Goal: Information Seeking & Learning: Learn about a topic

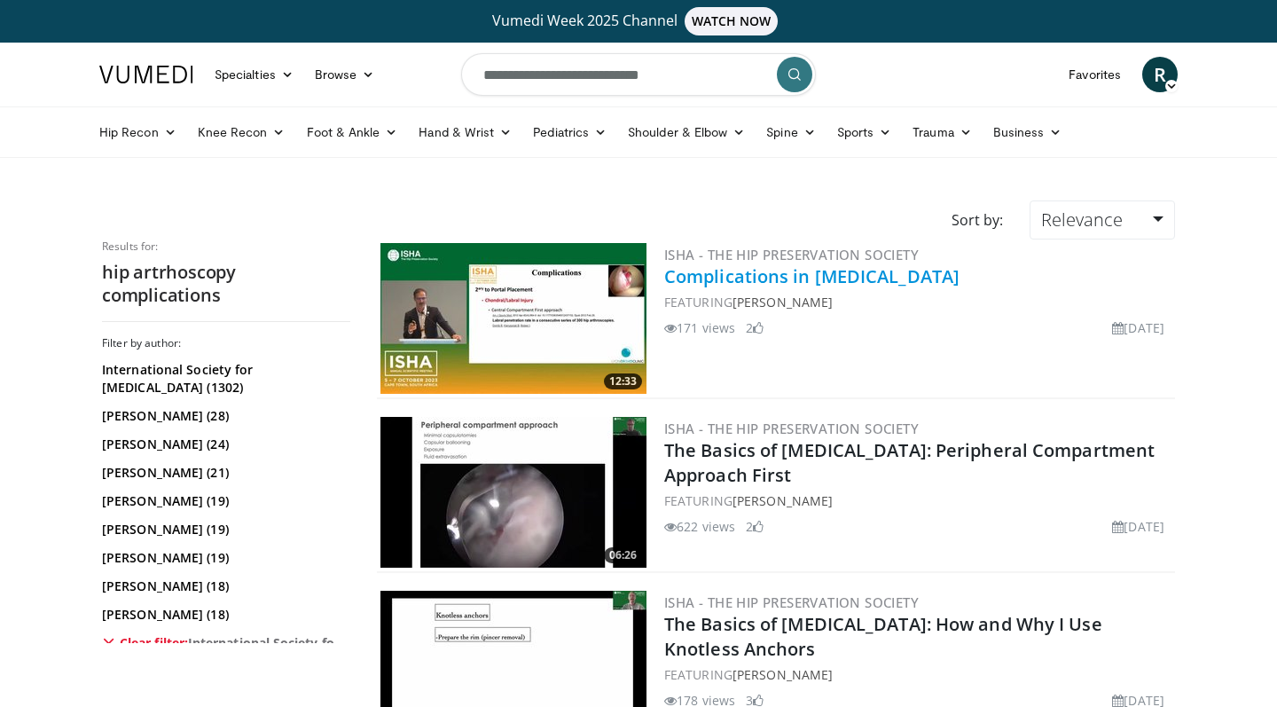
click at [748, 275] on link "Complications in [MEDICAL_DATA]" at bounding box center [811, 276] width 295 height 24
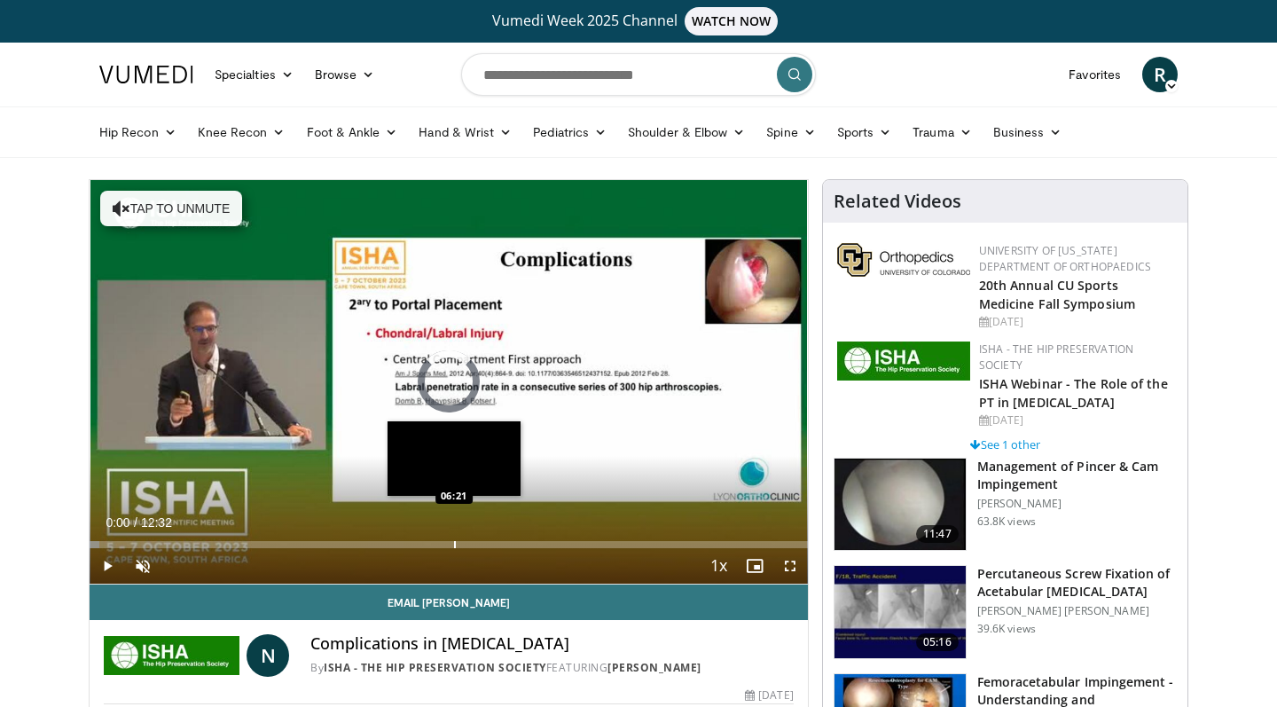
click at [454, 544] on div "Progress Bar" at bounding box center [455, 544] width 2 height 7
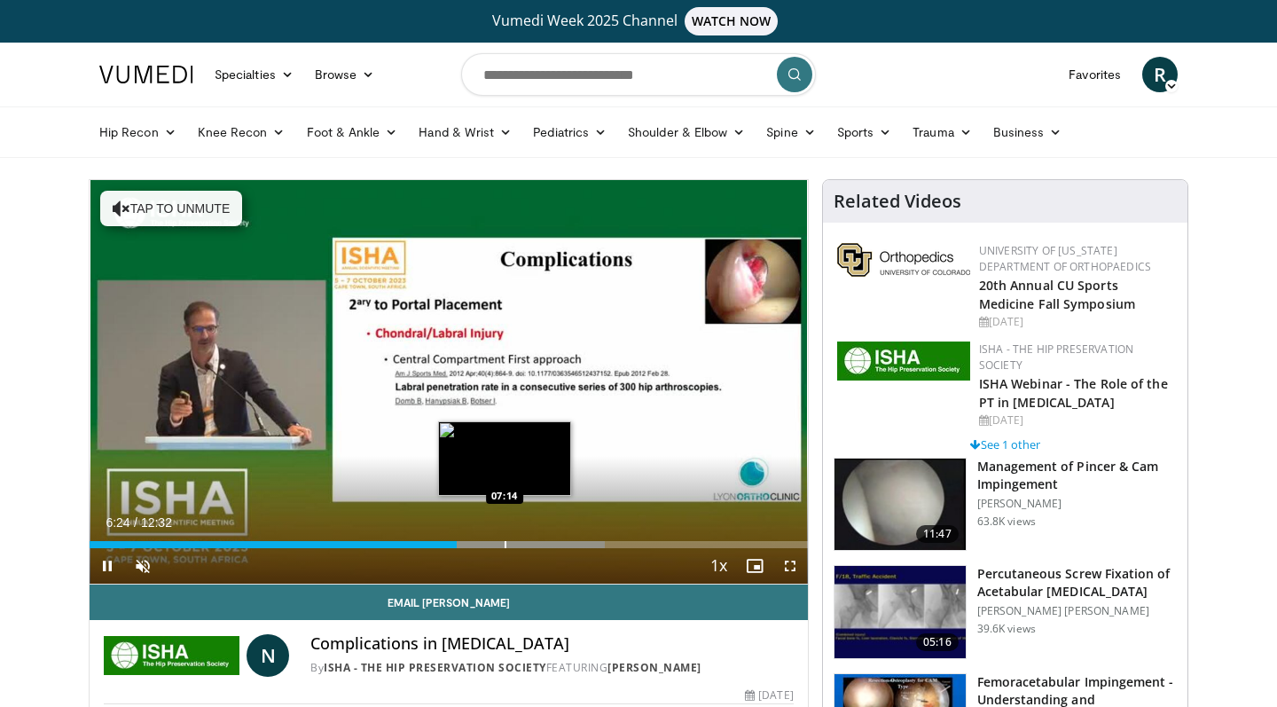
click at [505, 545] on div "Progress Bar" at bounding box center [506, 544] width 2 height 7
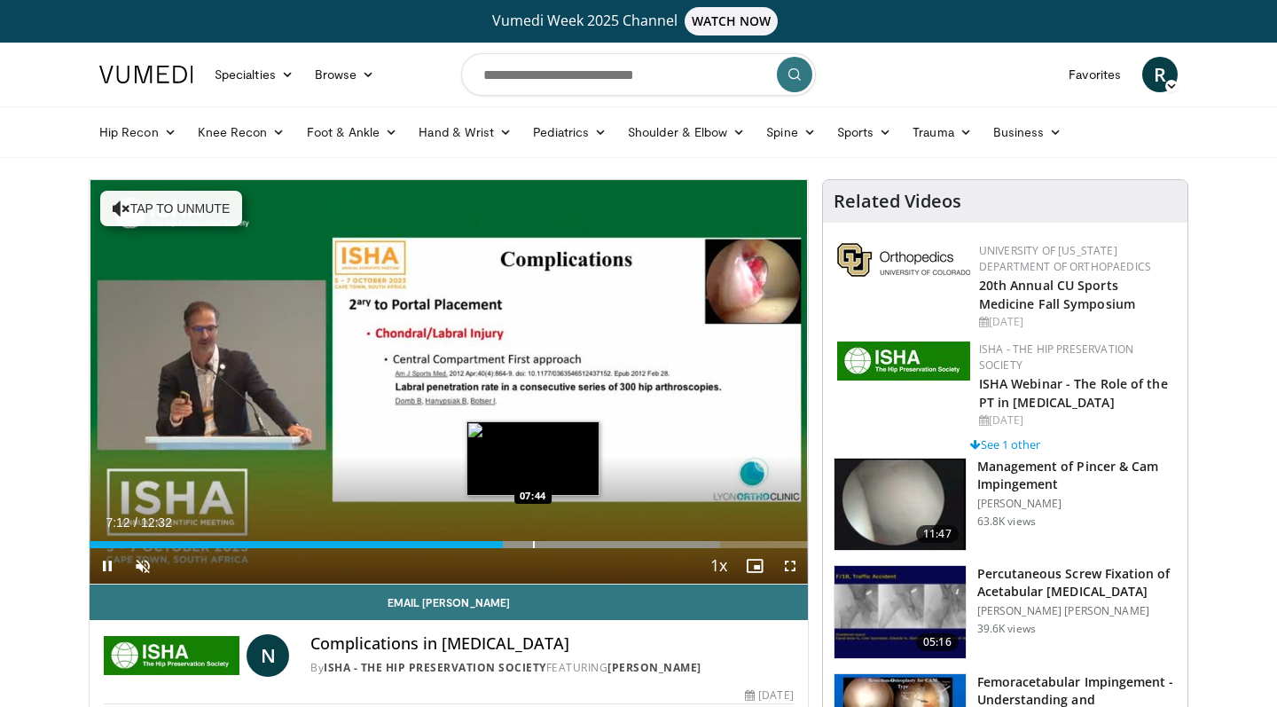
click at [534, 544] on div "Progress Bar" at bounding box center [534, 544] width 2 height 7
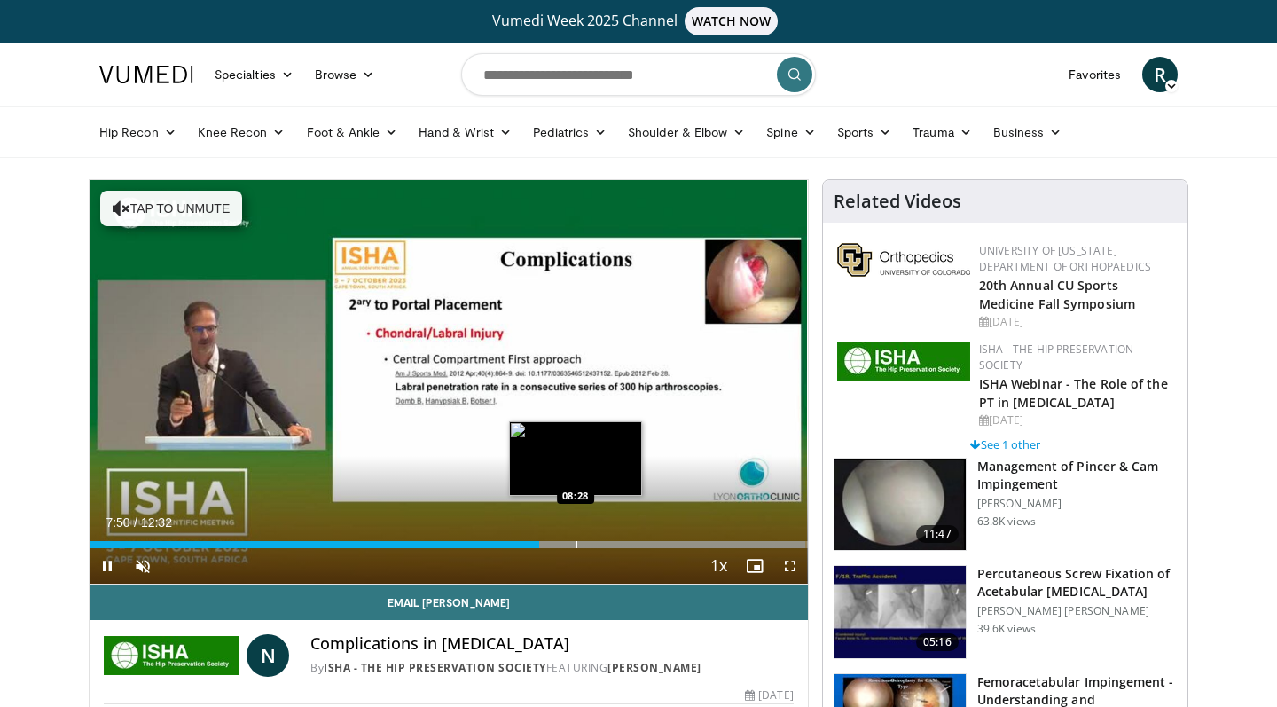
click at [576, 544] on div "Progress Bar" at bounding box center [577, 544] width 2 height 7
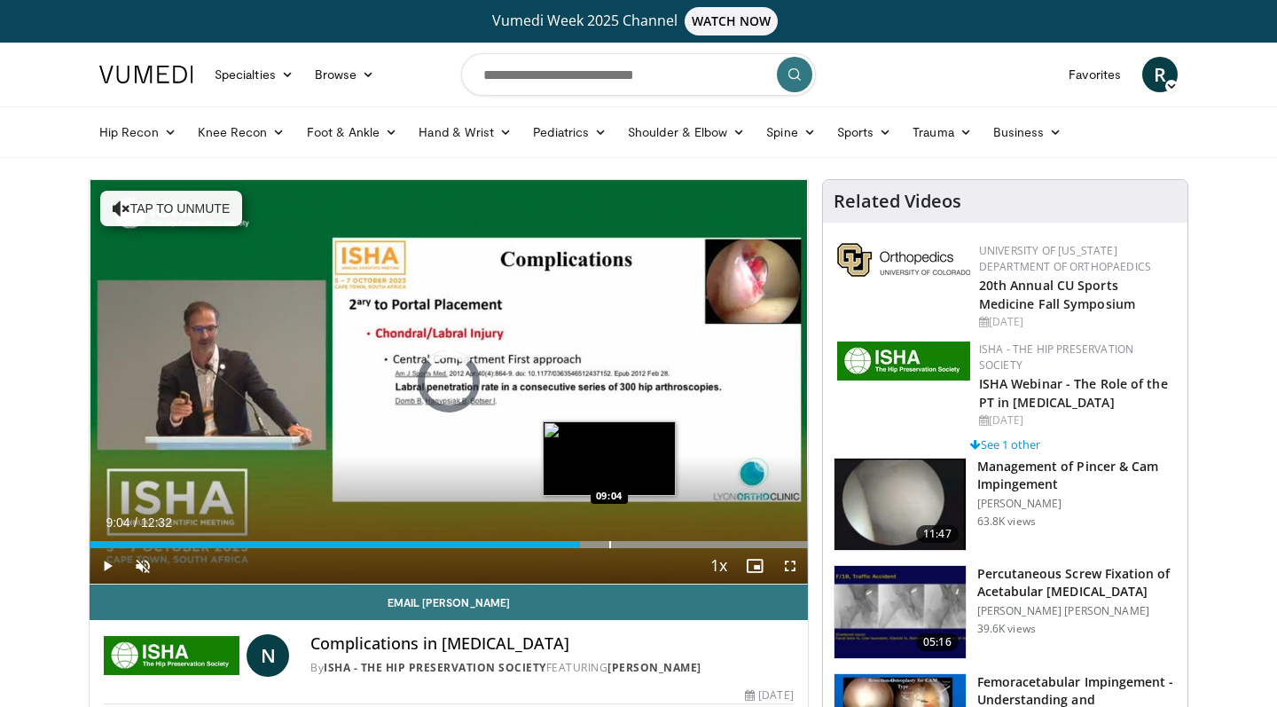
click at [609, 543] on div "Progress Bar" at bounding box center [610, 544] width 2 height 7
click at [641, 544] on div "Progress Bar" at bounding box center [642, 544] width 2 height 7
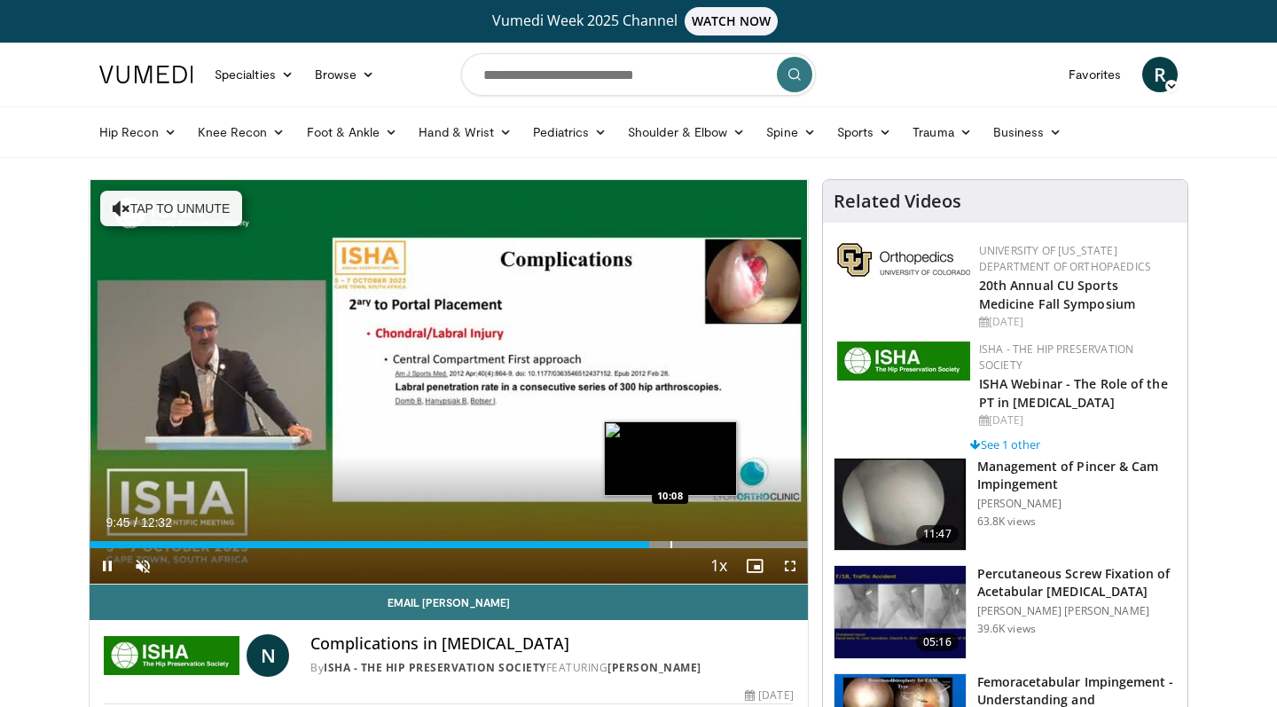
click at [671, 547] on div "Progress Bar" at bounding box center [672, 544] width 2 height 7
click at [697, 543] on div "Progress Bar" at bounding box center [698, 544] width 2 height 7
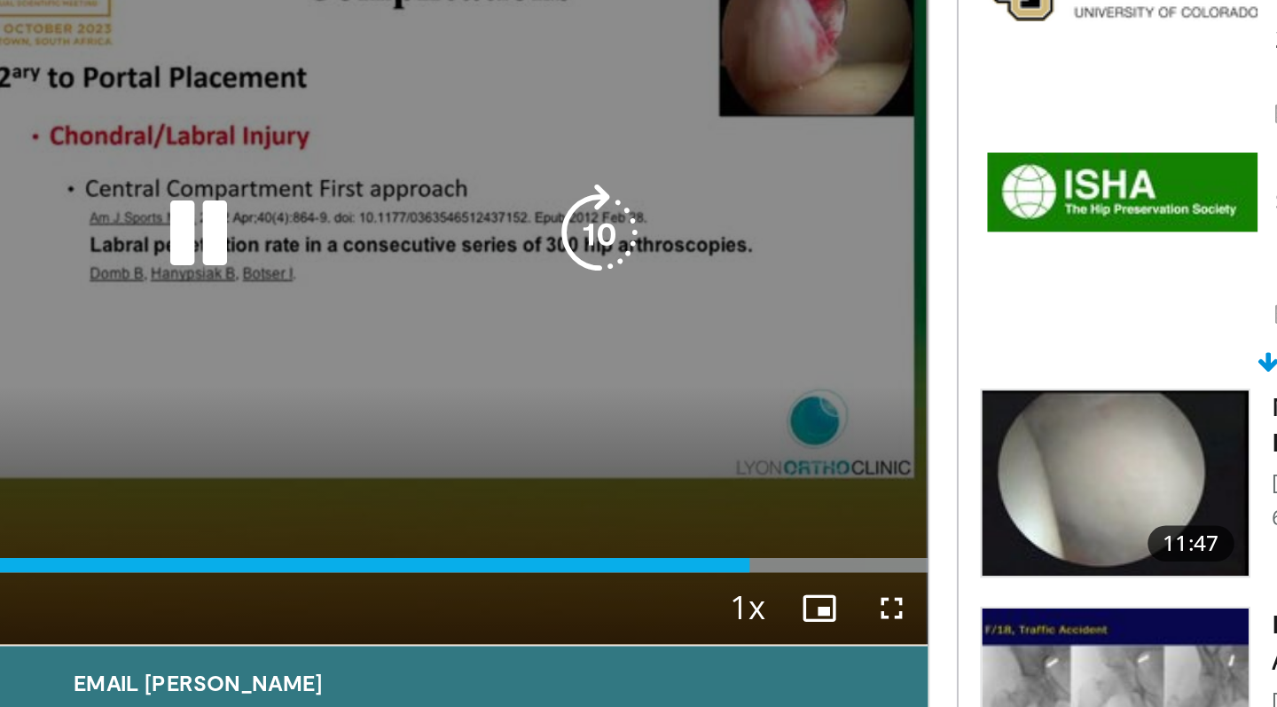
scroll to position [64, 0]
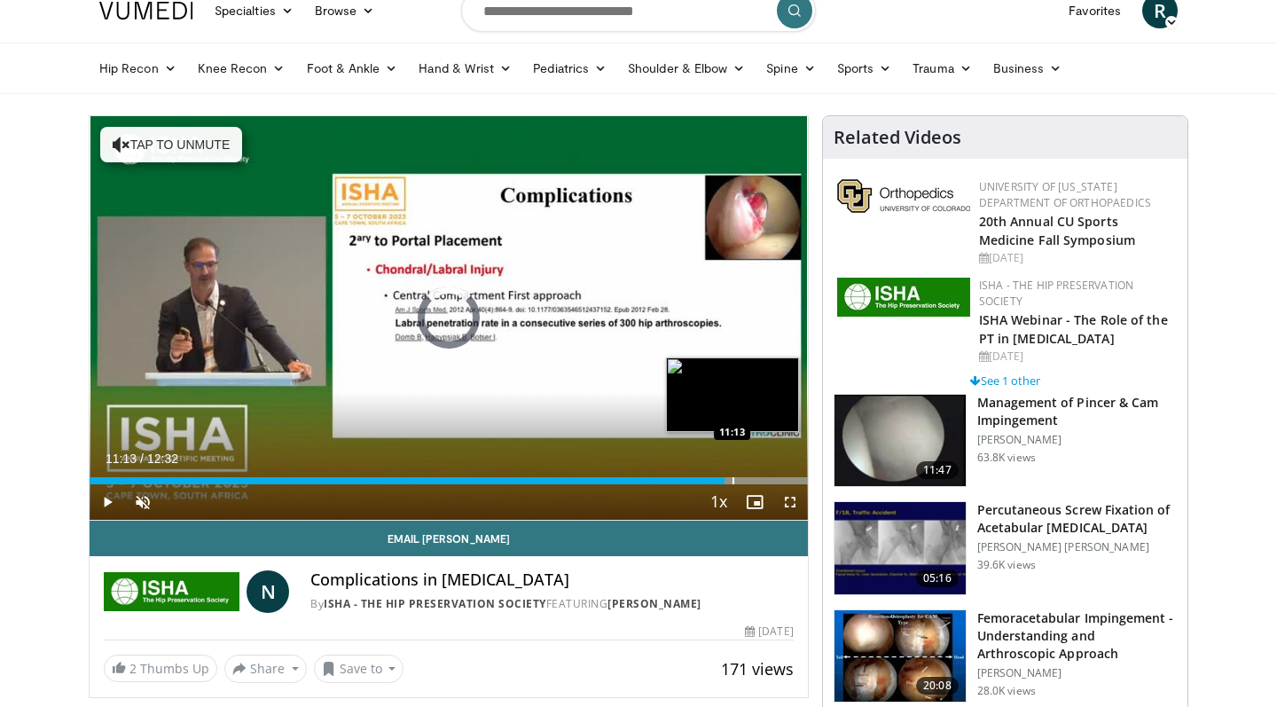
click at [733, 480] on div "Progress Bar" at bounding box center [734, 480] width 2 height 7
click at [745, 478] on div "Progress Bar" at bounding box center [746, 480] width 2 height 7
click at [756, 481] on div "Progress Bar" at bounding box center [757, 480] width 2 height 7
click at [767, 477] on div "Progress Bar" at bounding box center [768, 480] width 2 height 7
click at [777, 477] on div "Progress Bar" at bounding box center [777, 480] width 2 height 7
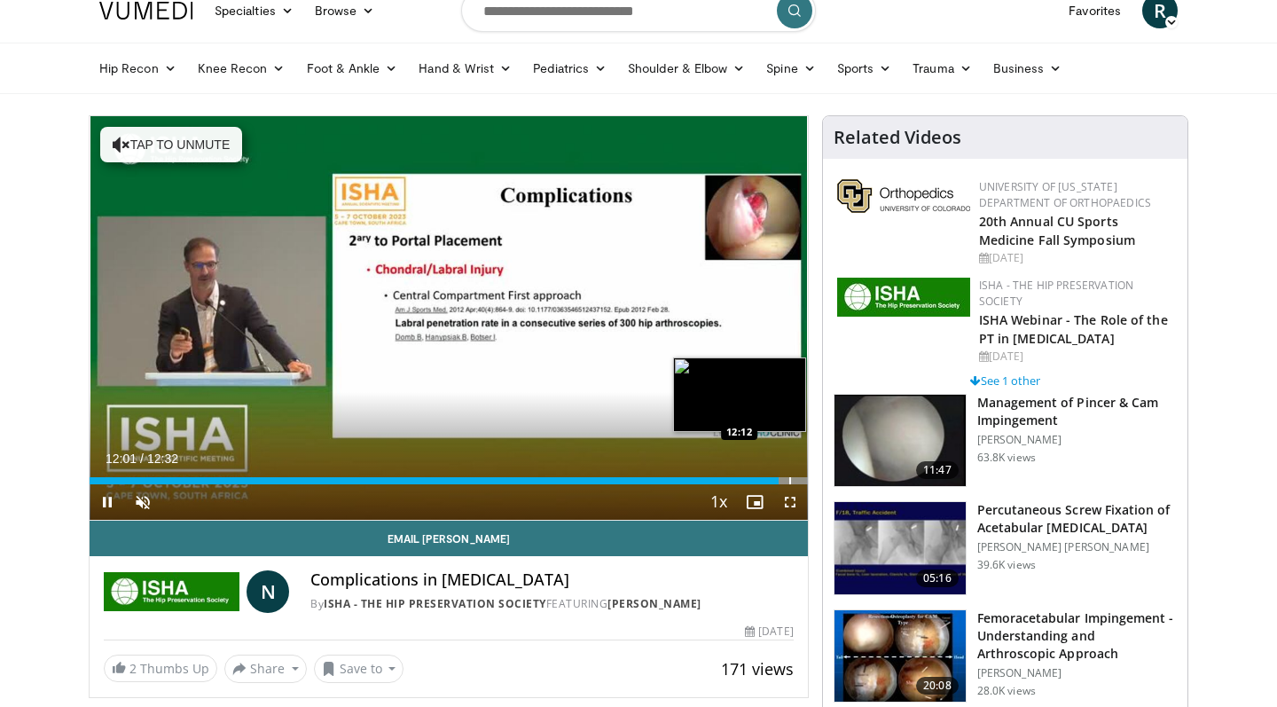
click at [790, 478] on div "Progress Bar" at bounding box center [791, 480] width 2 height 7
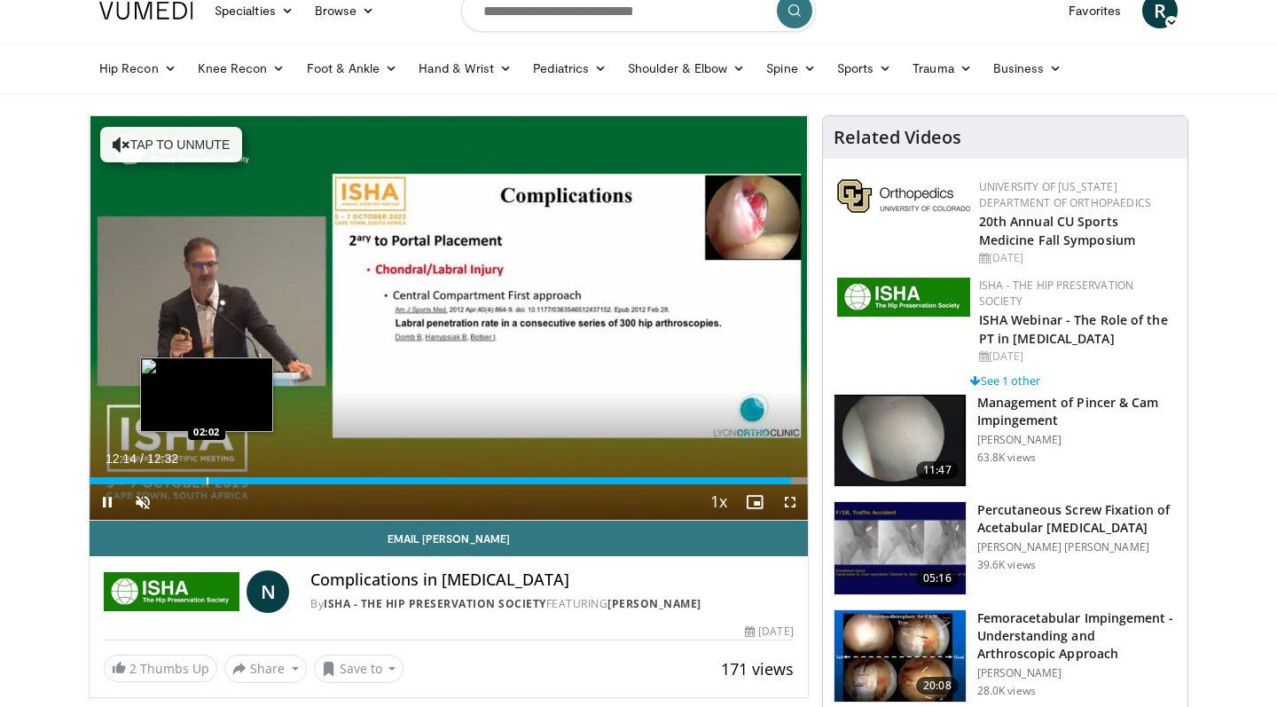
click at [207, 477] on div "Progress Bar" at bounding box center [208, 480] width 2 height 7
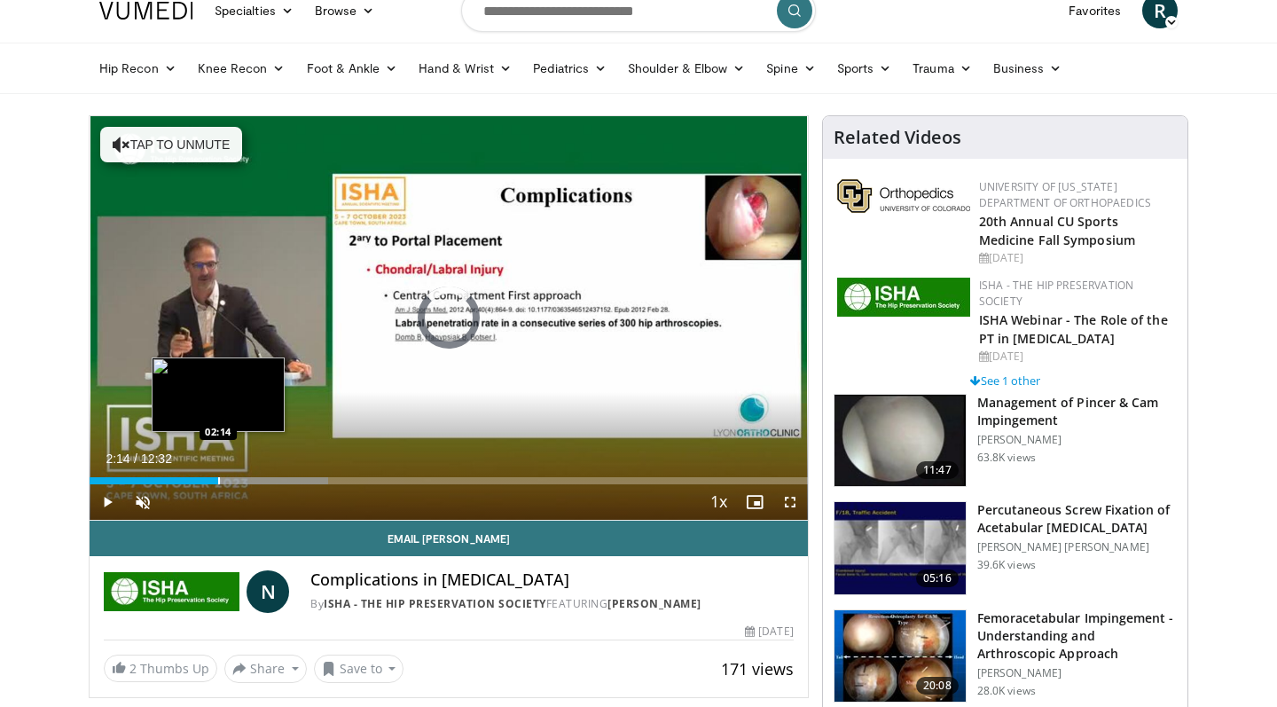
click at [218, 480] on div "Progress Bar" at bounding box center [219, 480] width 2 height 7
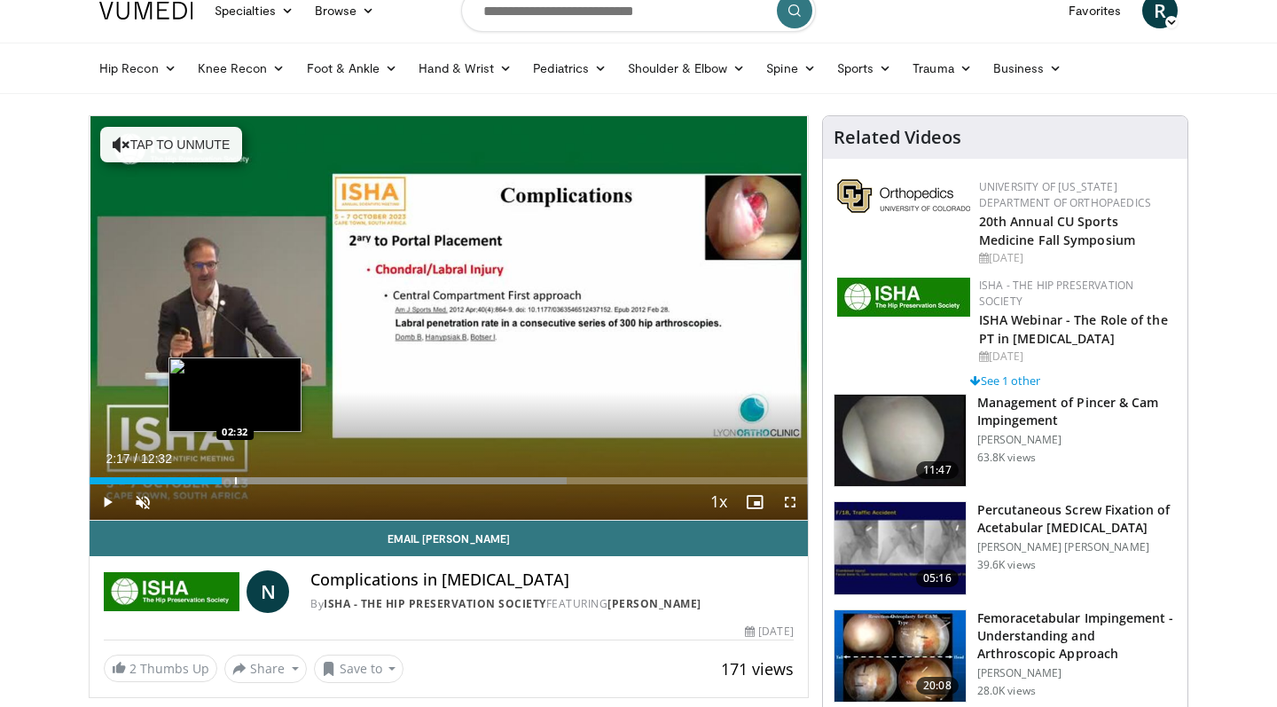
click at [235, 478] on div "Progress Bar" at bounding box center [236, 480] width 2 height 7
click at [253, 482] on div "Progress Bar" at bounding box center [416, 480] width 426 height 7
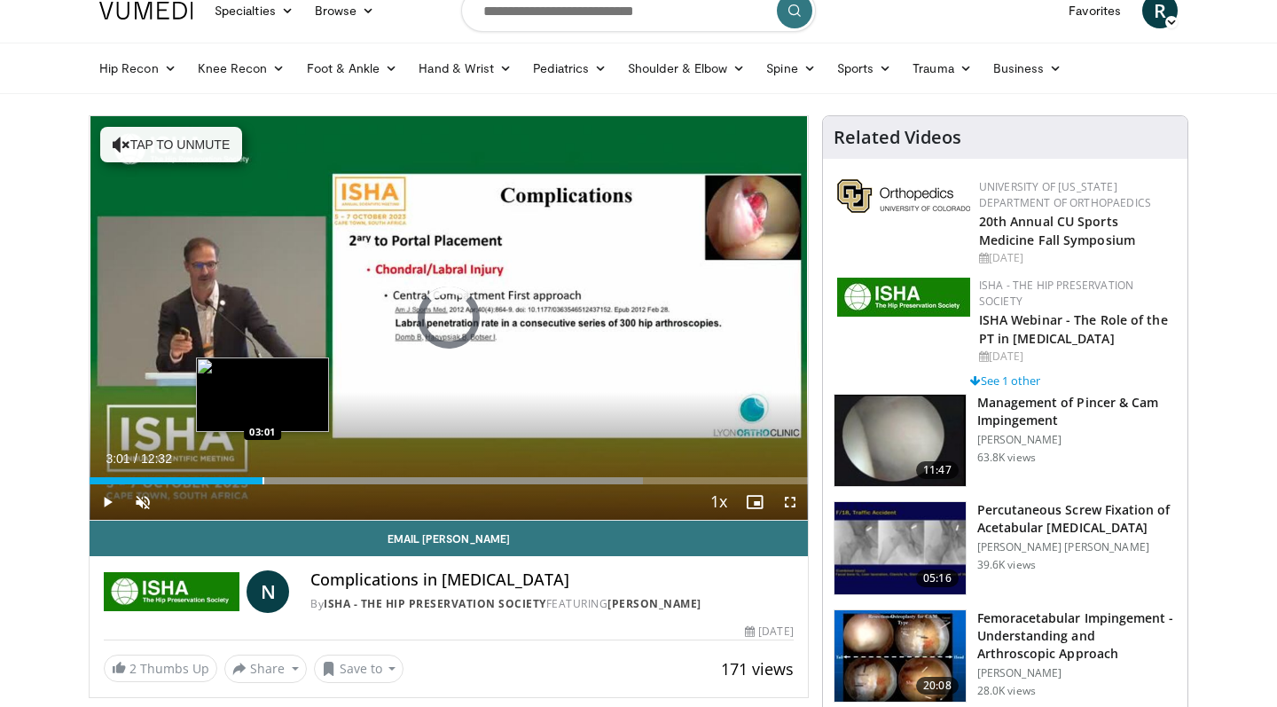
click at [263, 482] on div "Progress Bar" at bounding box center [264, 480] width 2 height 7
click at [285, 480] on div "Progress Bar" at bounding box center [286, 480] width 2 height 7
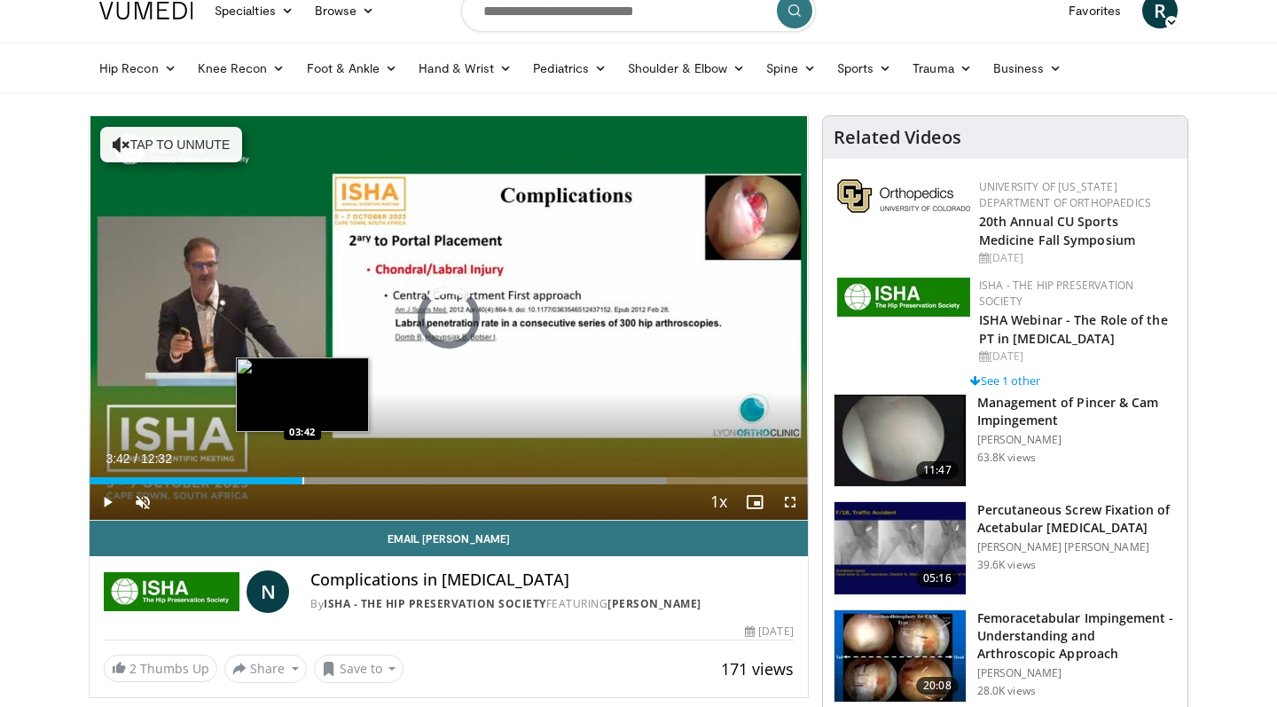
click at [302, 479] on div "Progress Bar" at bounding box center [303, 480] width 2 height 7
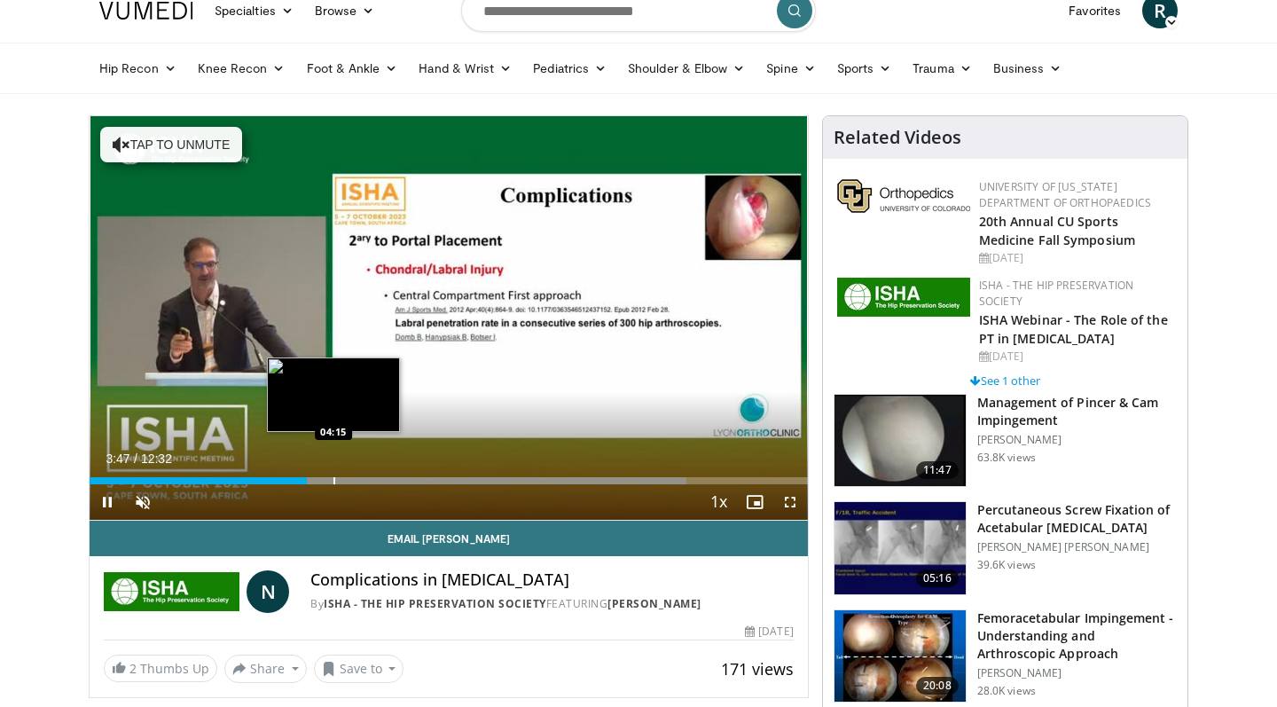
click at [334, 482] on div "Progress Bar" at bounding box center [335, 480] width 2 height 7
click at [357, 475] on div "Loaded : 85.70% 04:19 04:38" at bounding box center [449, 475] width 719 height 17
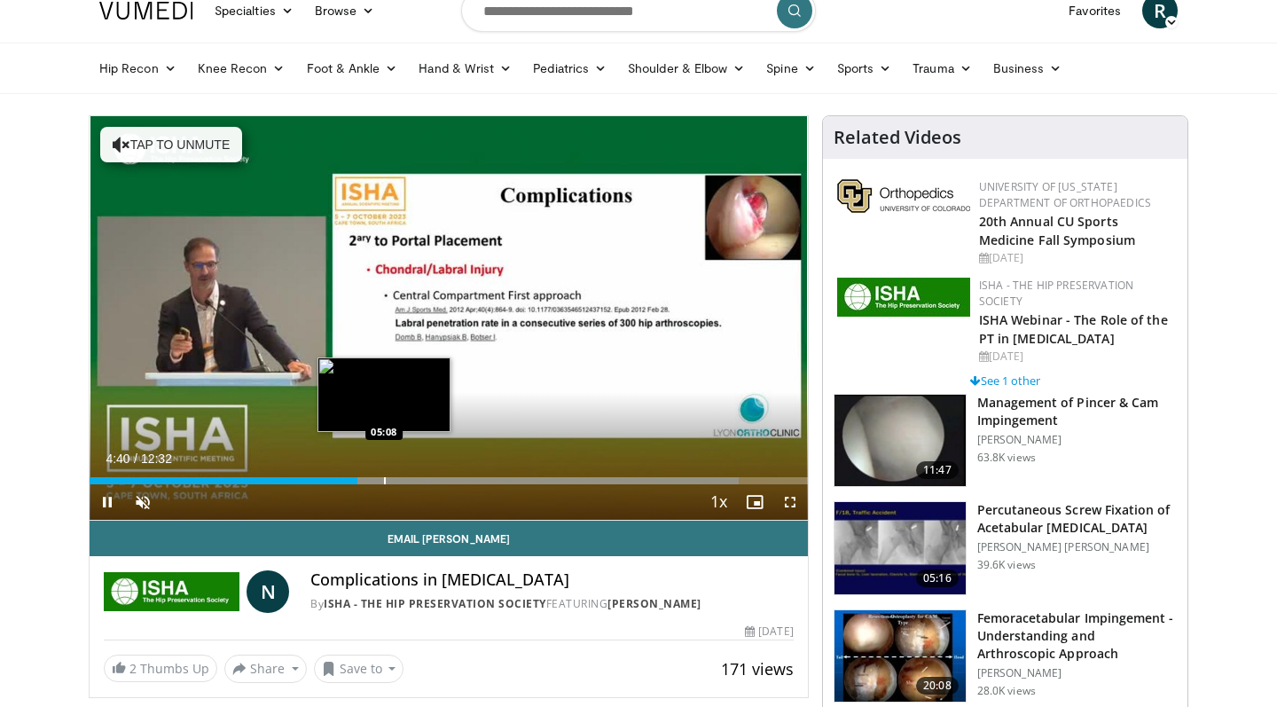
click at [384, 481] on div "Progress Bar" at bounding box center [385, 480] width 2 height 7
click at [410, 482] on div "Progress Bar" at bounding box center [411, 480] width 2 height 7
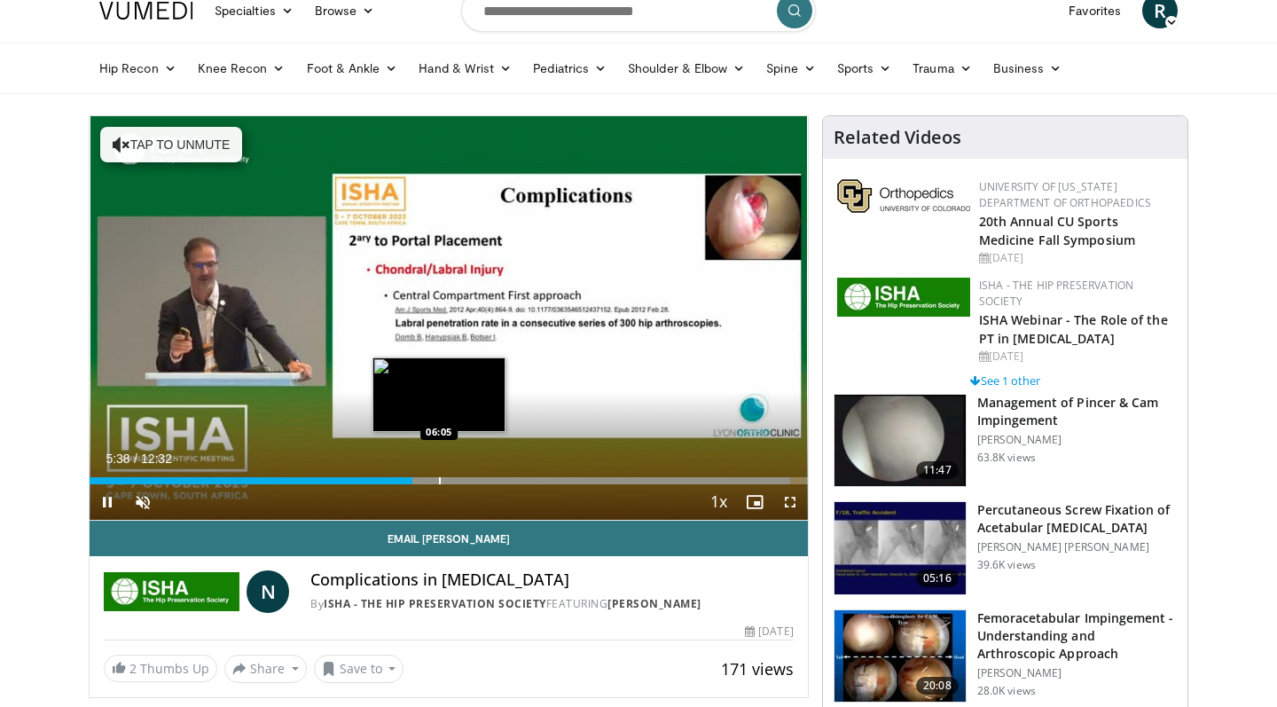
click at [439, 477] on div "Progress Bar" at bounding box center [440, 480] width 2 height 7
click at [451, 481] on div "Progress Bar" at bounding box center [452, 480] width 2 height 7
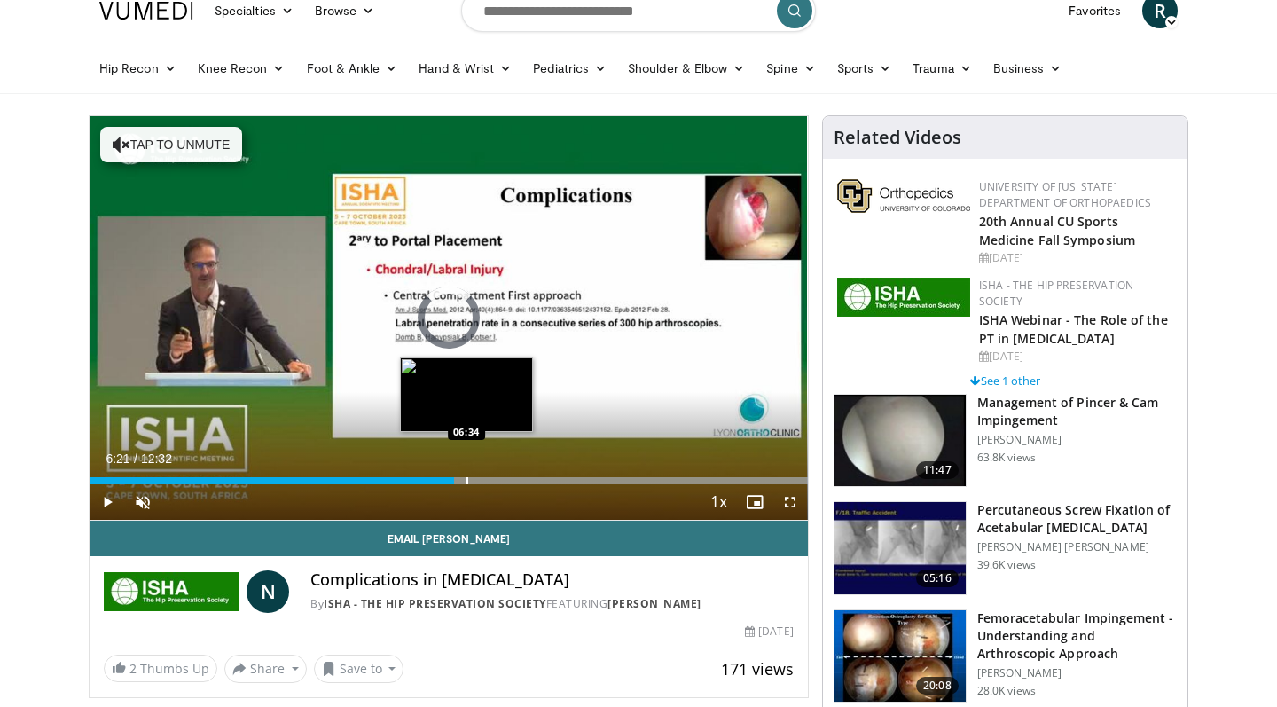
click at [467, 480] on div "Progress Bar" at bounding box center [468, 480] width 2 height 7
click at [475, 480] on div "Progress Bar" at bounding box center [476, 480] width 2 height 7
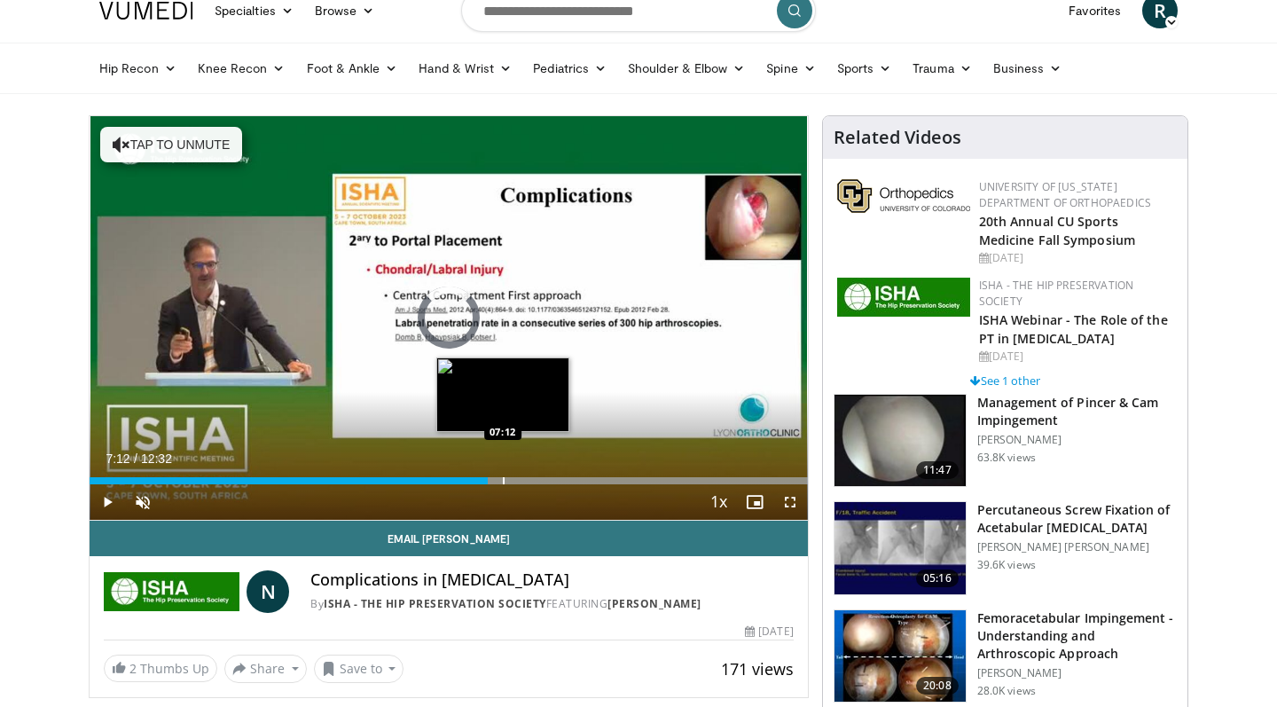
click at [503, 480] on div "Progress Bar" at bounding box center [504, 480] width 2 height 7
click at [520, 479] on div "Progress Bar" at bounding box center [520, 480] width 2 height 7
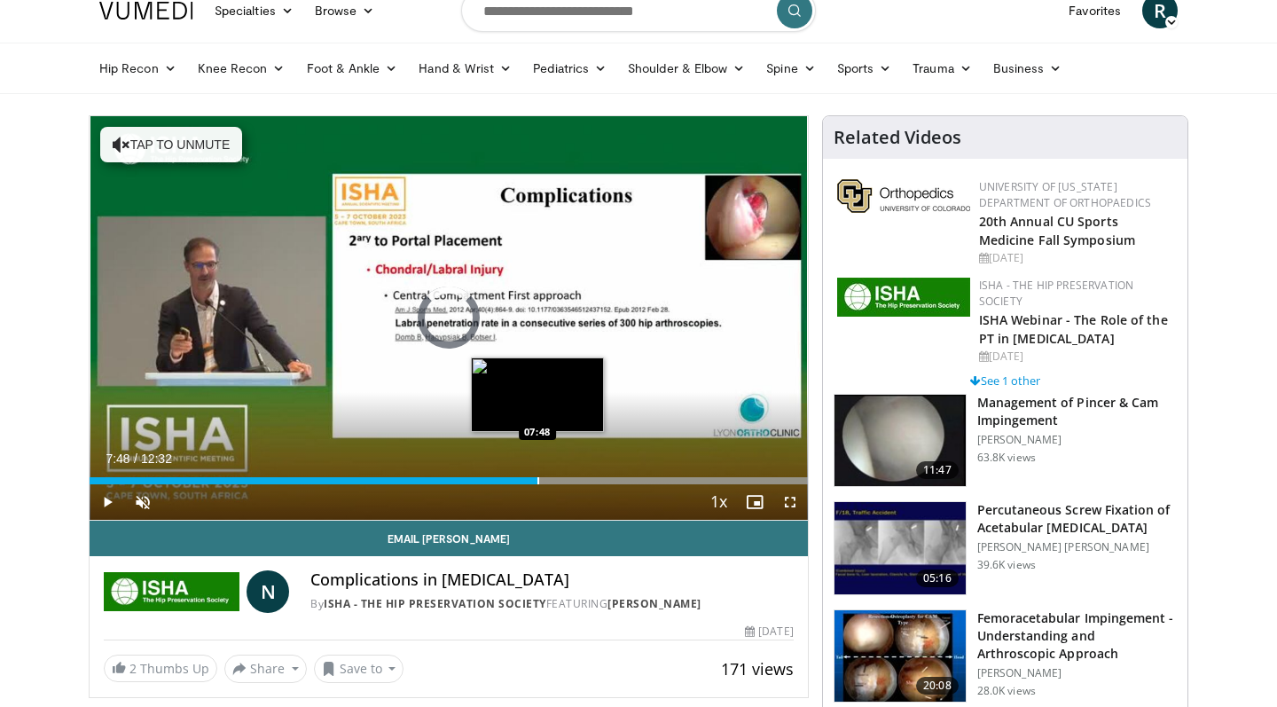
click at [538, 480] on div "Progress Bar" at bounding box center [539, 480] width 2 height 7
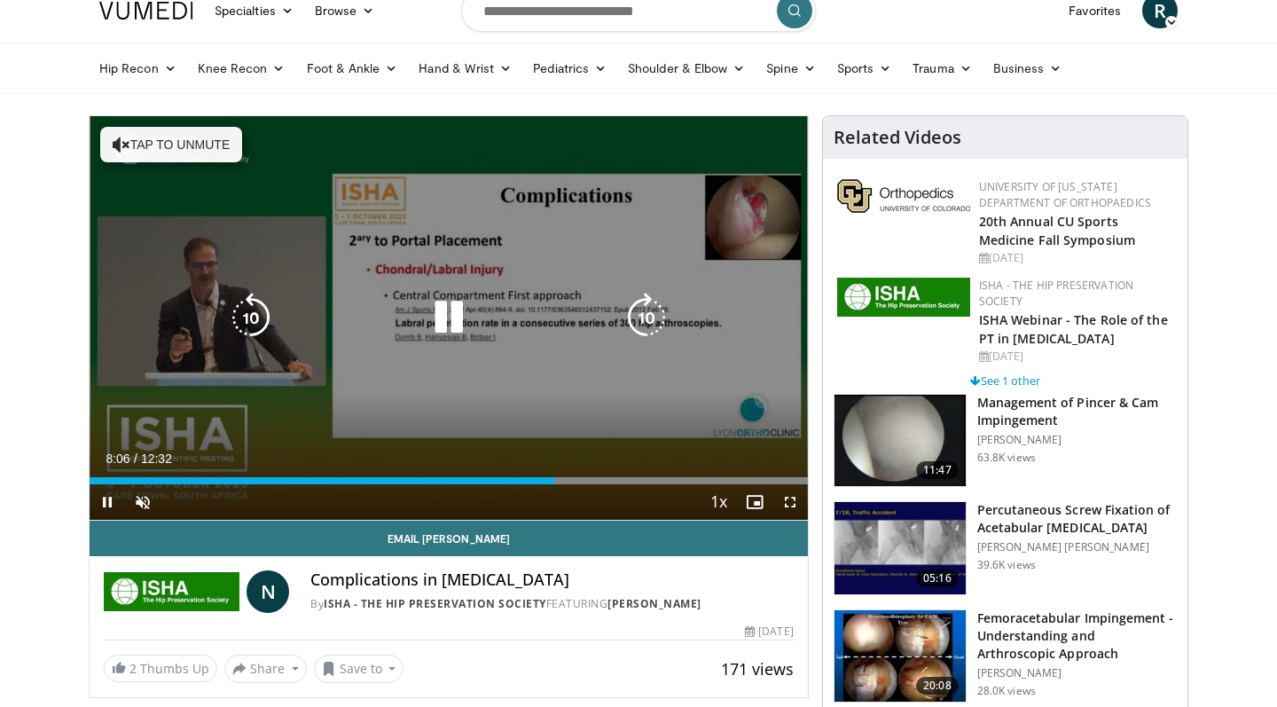
click at [443, 327] on icon "Video Player" at bounding box center [449, 318] width 50 height 50
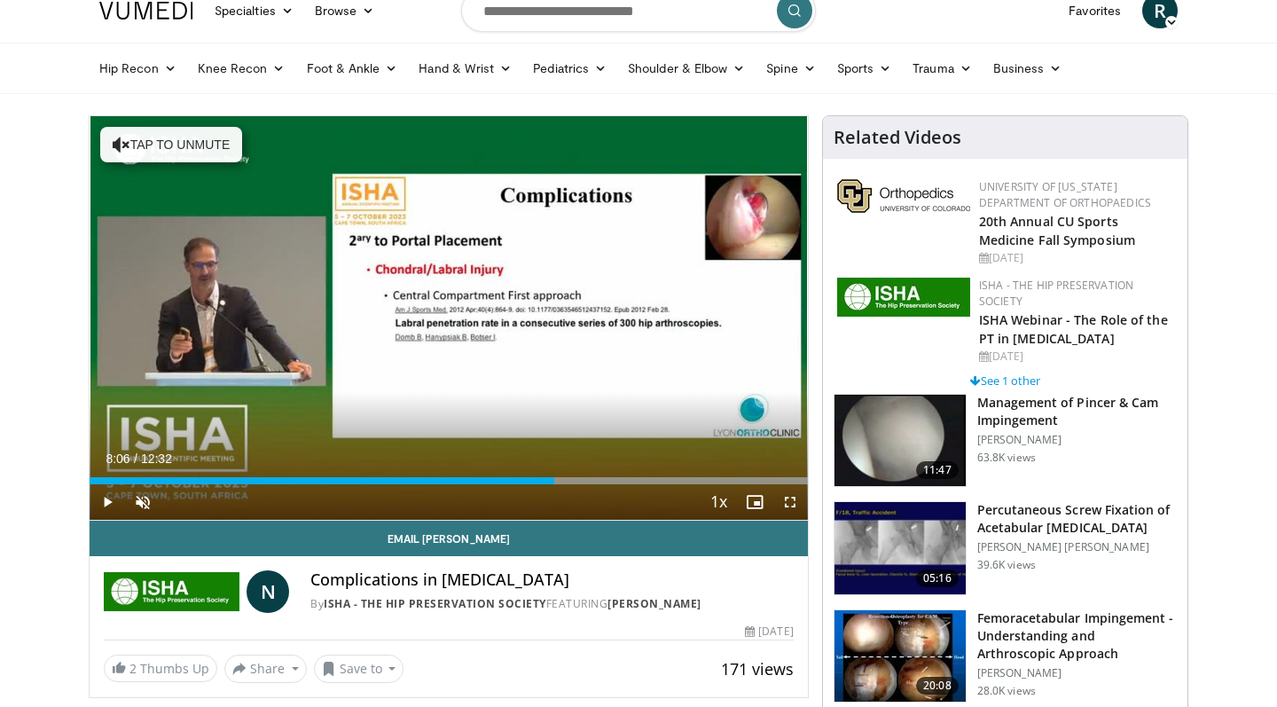
click at [107, 499] on span "Video Player" at bounding box center [107, 501] width 35 height 35
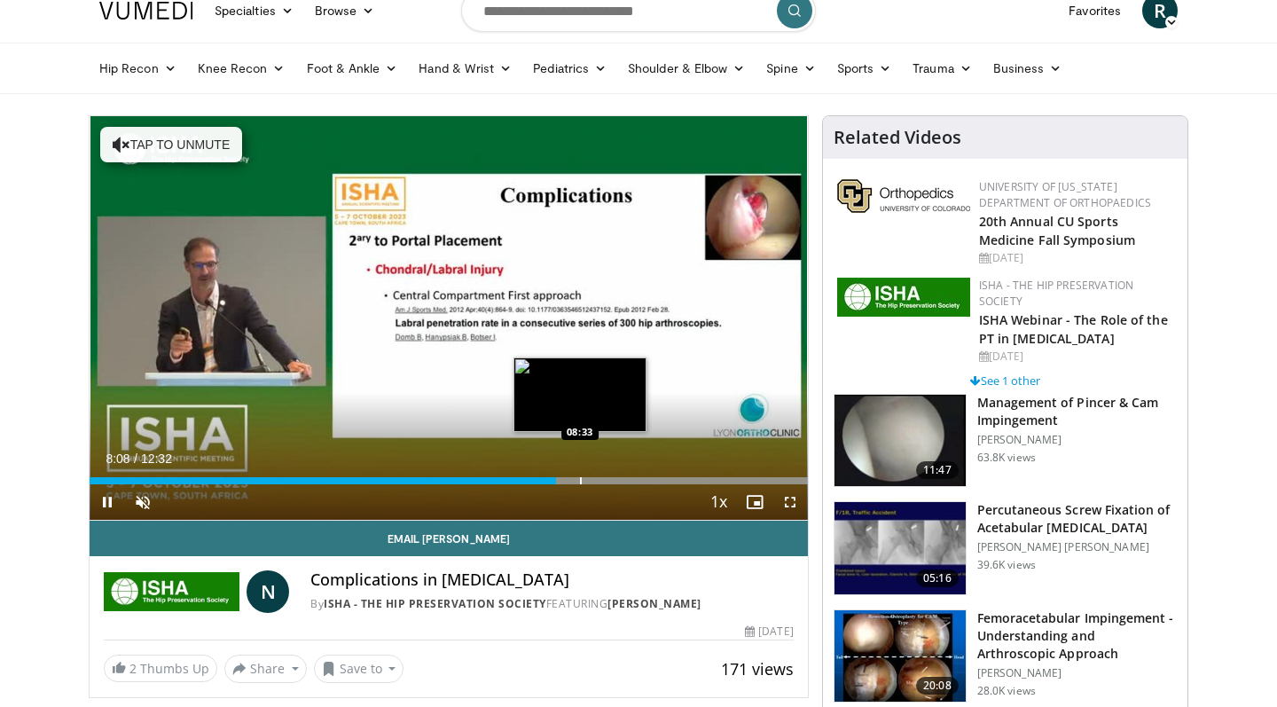
click at [580, 480] on div "Progress Bar" at bounding box center [581, 480] width 2 height 7
click at [593, 480] on div "Progress Bar" at bounding box center [594, 480] width 2 height 7
click at [605, 478] on div "Progress Bar" at bounding box center [606, 480] width 2 height 7
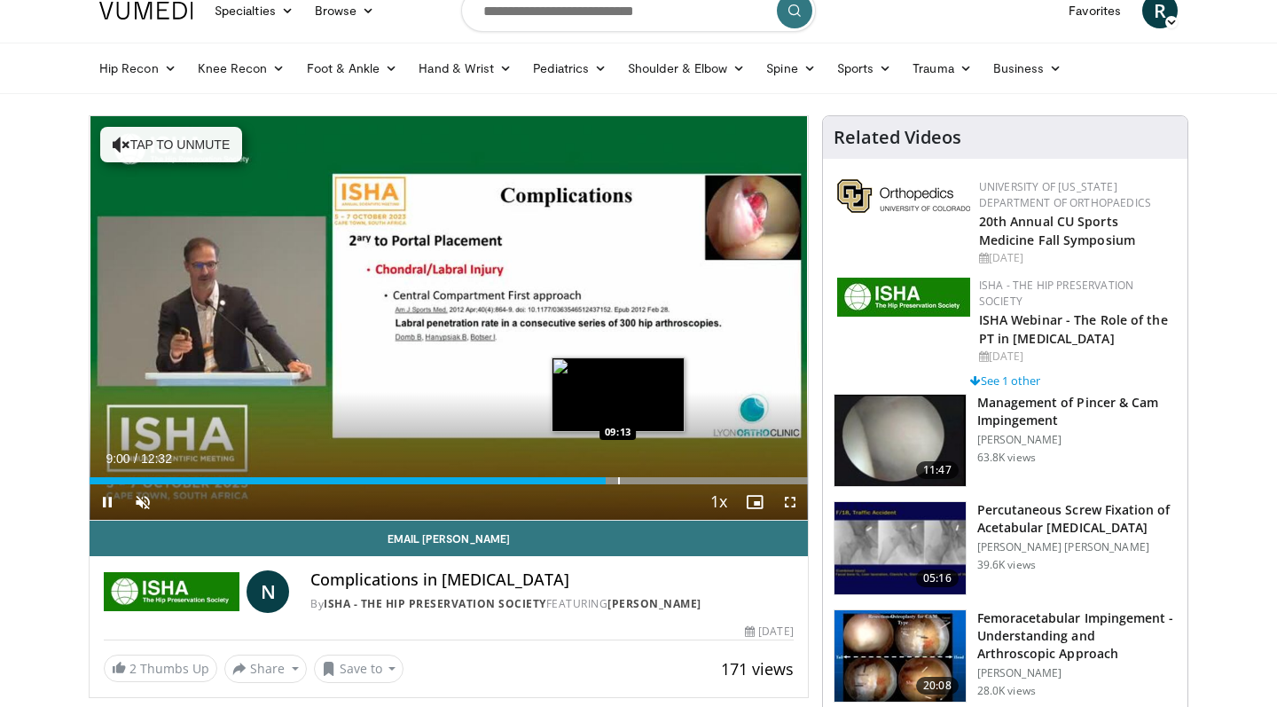
click at [618, 480] on div "Progress Bar" at bounding box center [619, 480] width 2 height 7
click at [632, 477] on div "Progress Bar" at bounding box center [633, 480] width 2 height 7
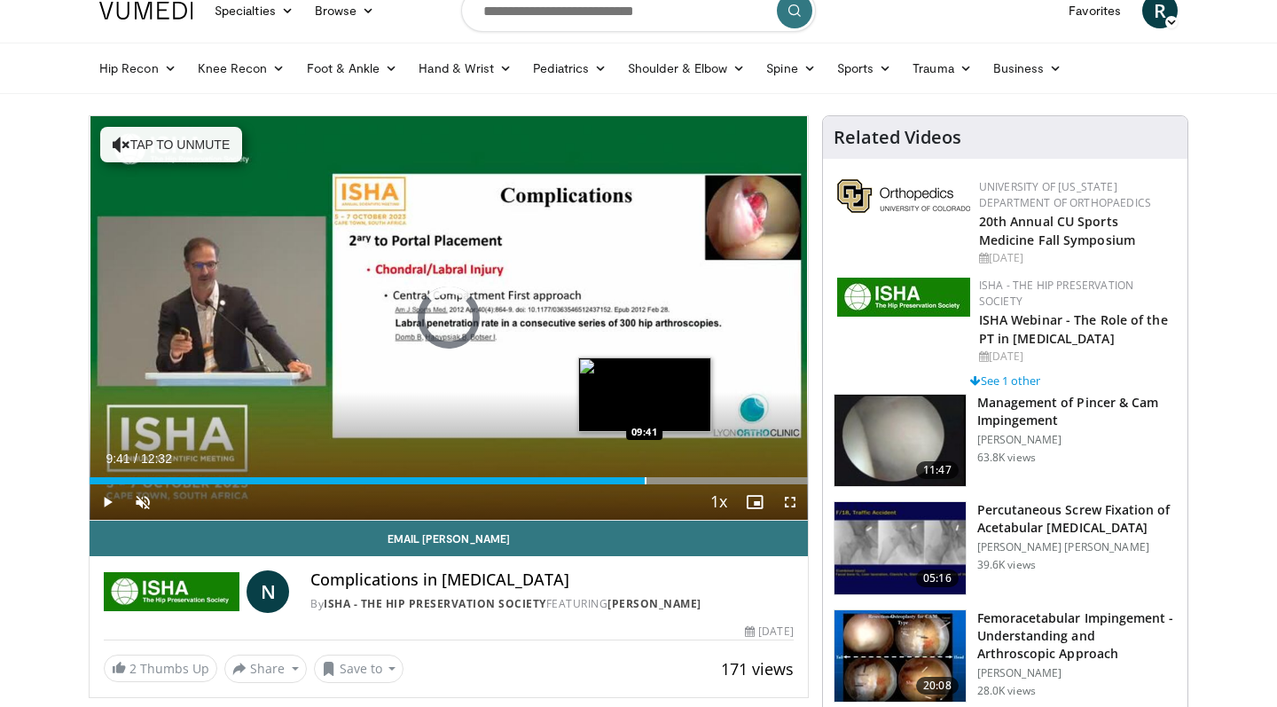
click at [645, 478] on div "Progress Bar" at bounding box center [646, 480] width 2 height 7
click at [661, 478] on div "Progress Bar" at bounding box center [662, 480] width 2 height 7
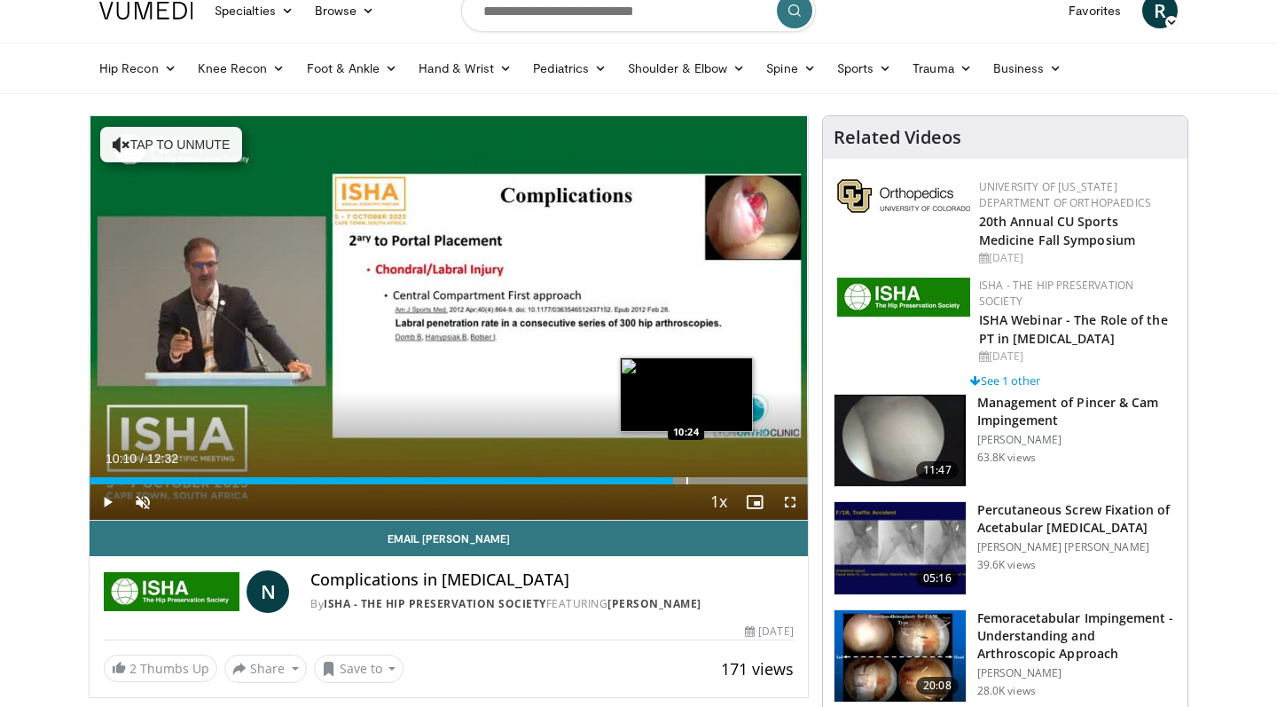
click at [687, 481] on div "Progress Bar" at bounding box center [688, 480] width 2 height 7
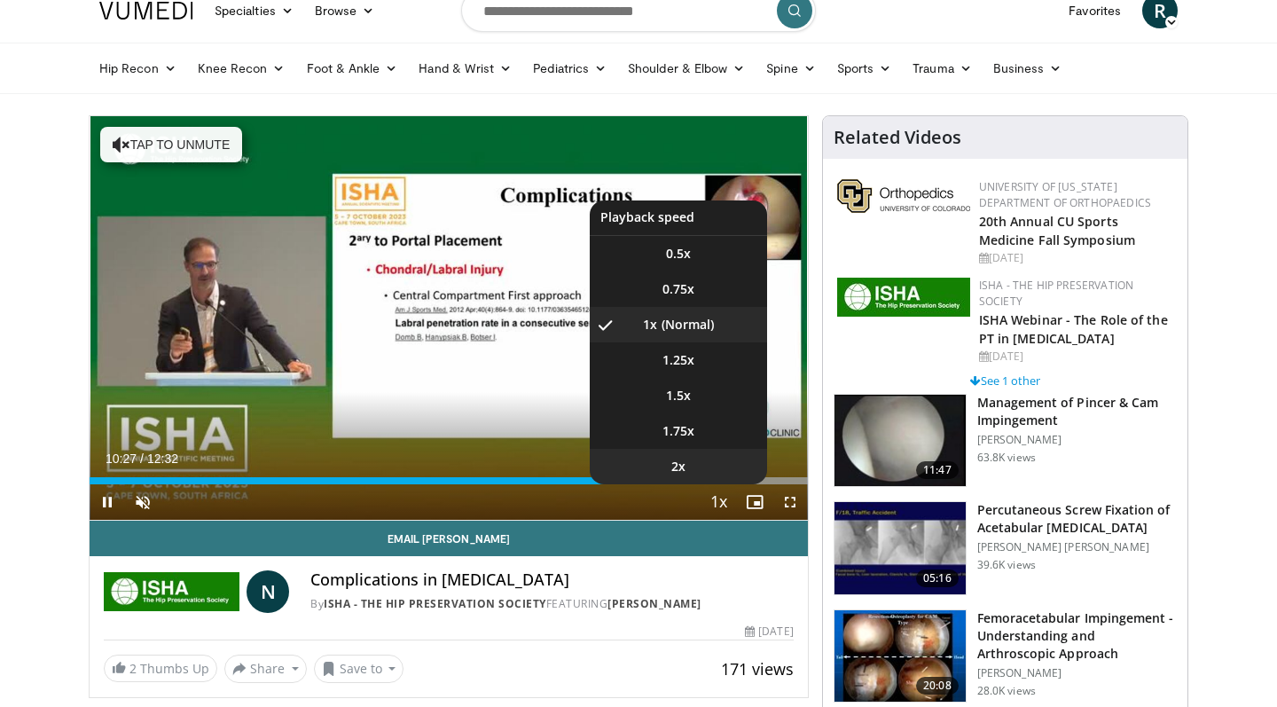
click at [703, 483] on li "2x" at bounding box center [678, 466] width 177 height 35
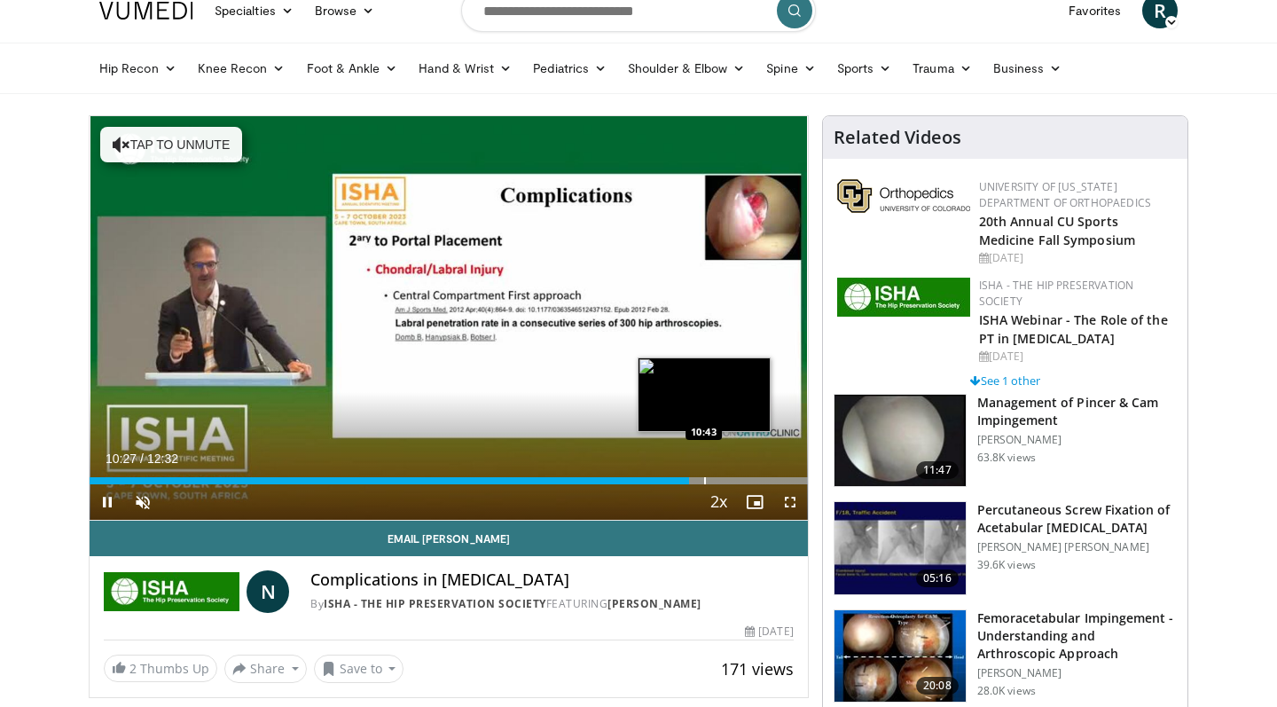
click at [705, 477] on div "Progress Bar" at bounding box center [705, 480] width 2 height 7
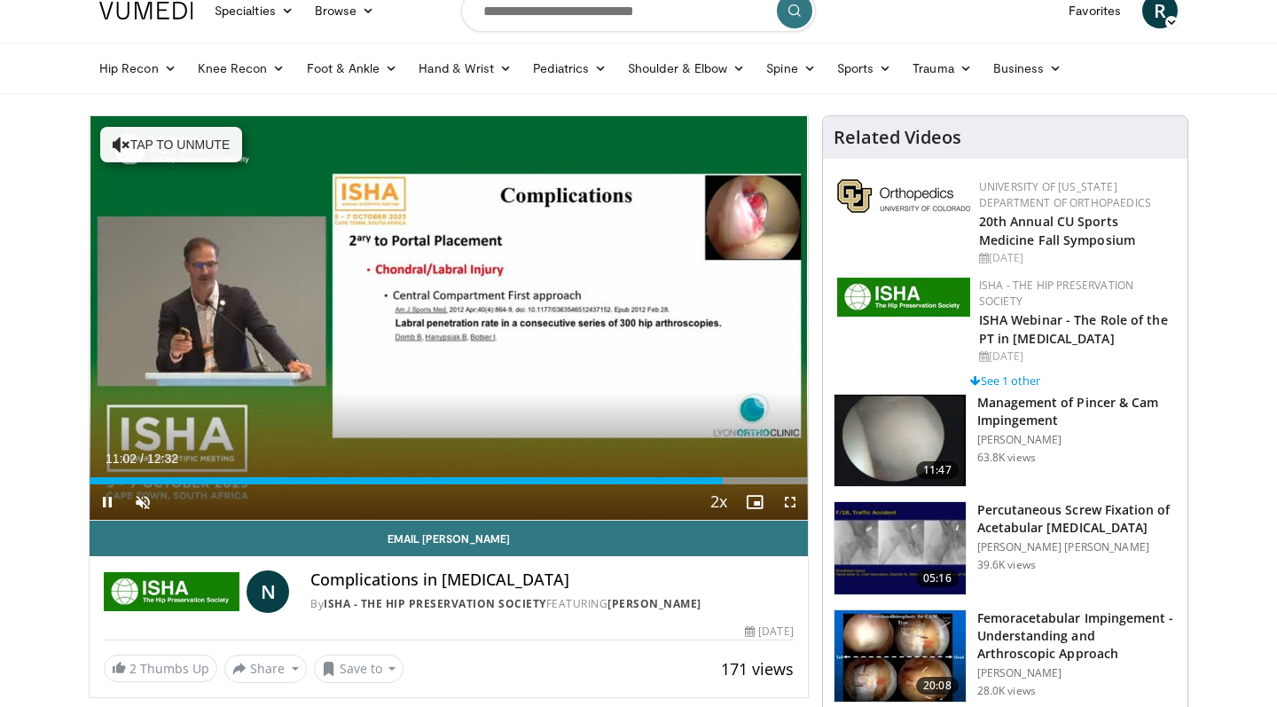
click at [788, 507] on span "Video Player" at bounding box center [790, 501] width 35 height 35
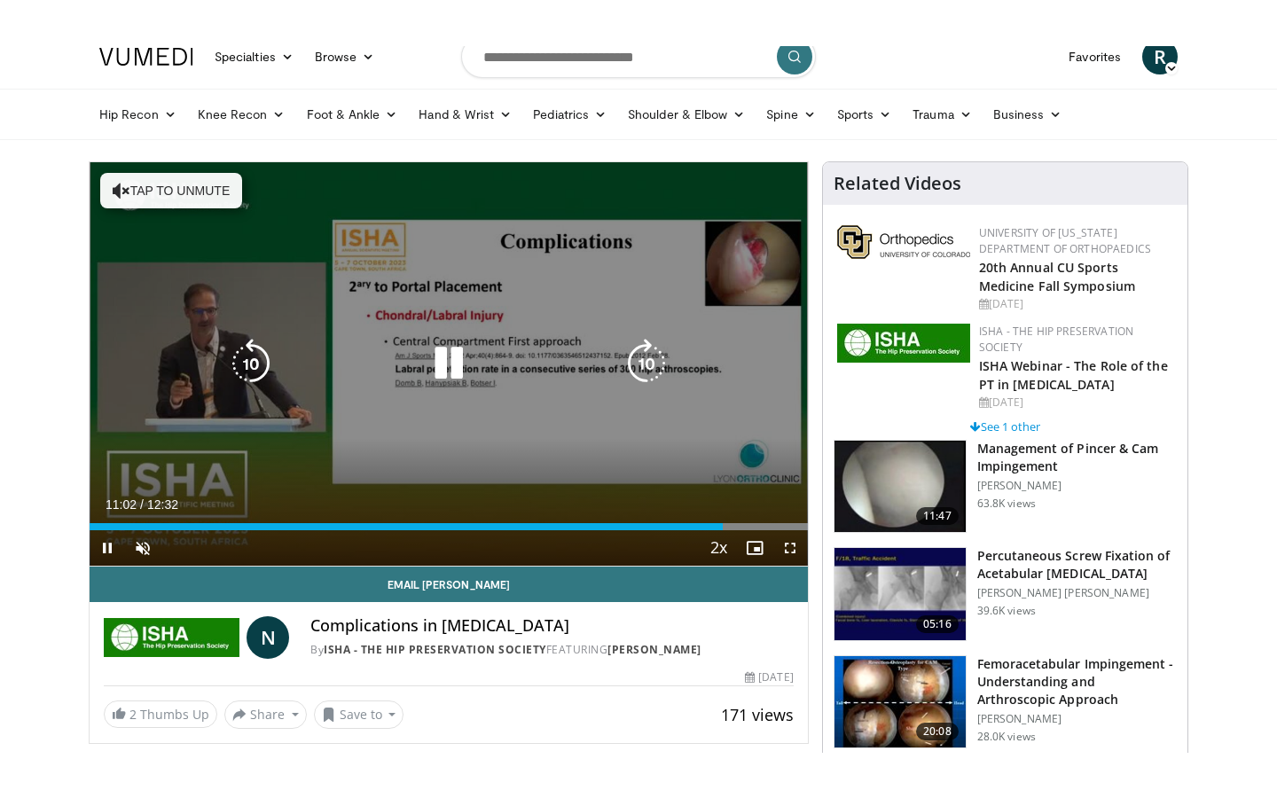
scroll to position [0, 0]
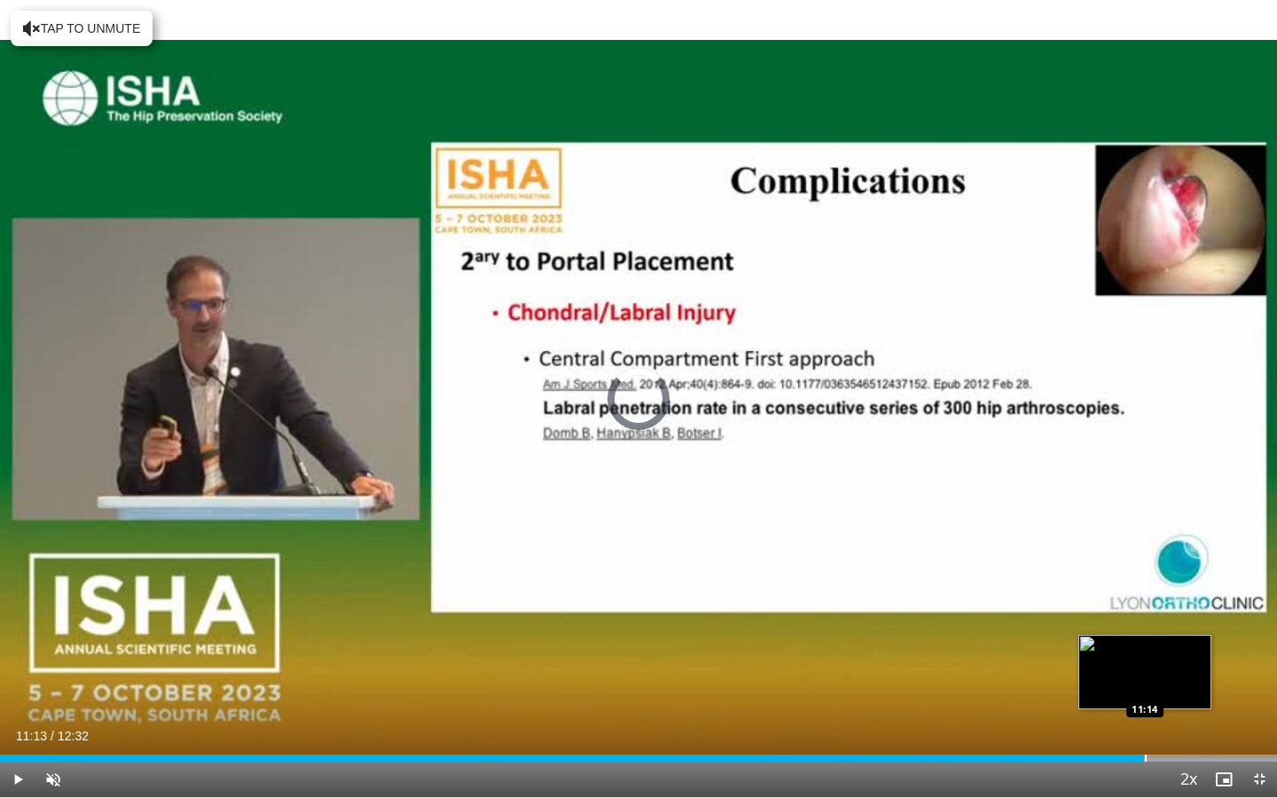
click at [1144, 706] on div "Loaded : 99.99% 11:13 11:14" at bounding box center [638, 758] width 1277 height 7
click at [1135, 706] on div "Progress Bar" at bounding box center [1136, 758] width 2 height 7
click at [1115, 706] on div "Progress Bar" at bounding box center [1116, 758] width 2 height 7
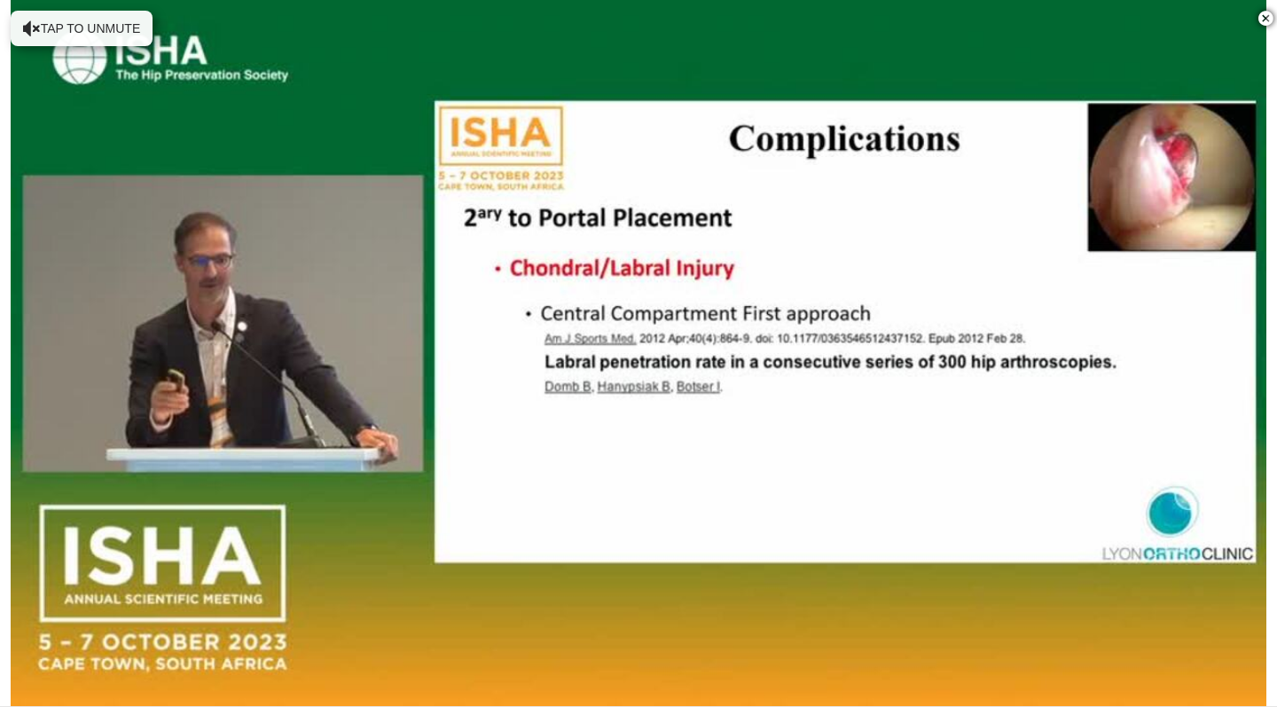
scroll to position [515, 0]
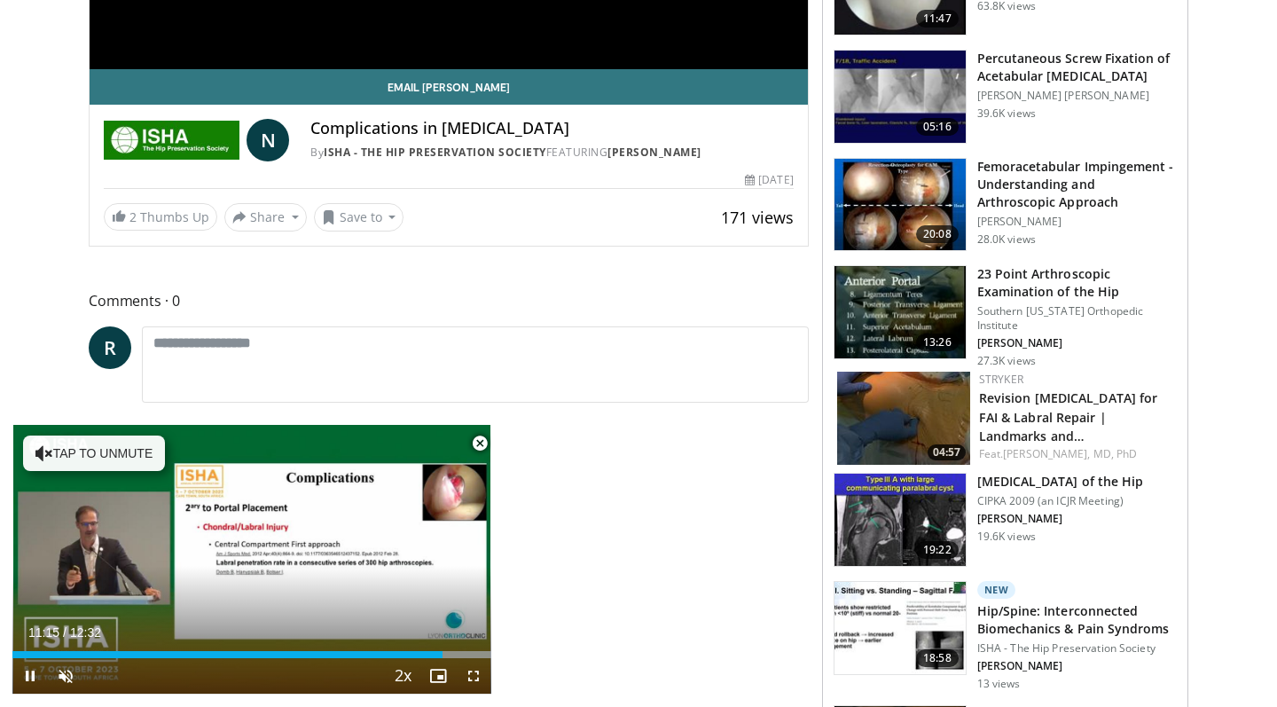
click at [481, 444] on span "Video Player" at bounding box center [479, 443] width 35 height 35
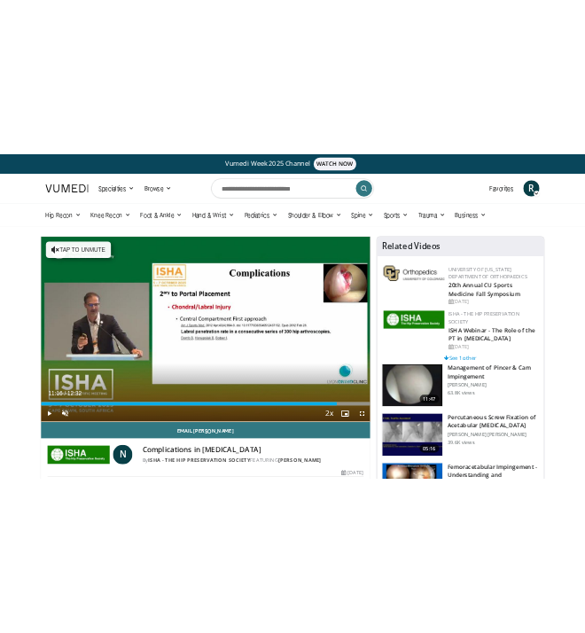
scroll to position [0, 0]
